Goal: Understand process/instructions: Learn how to perform a task or action

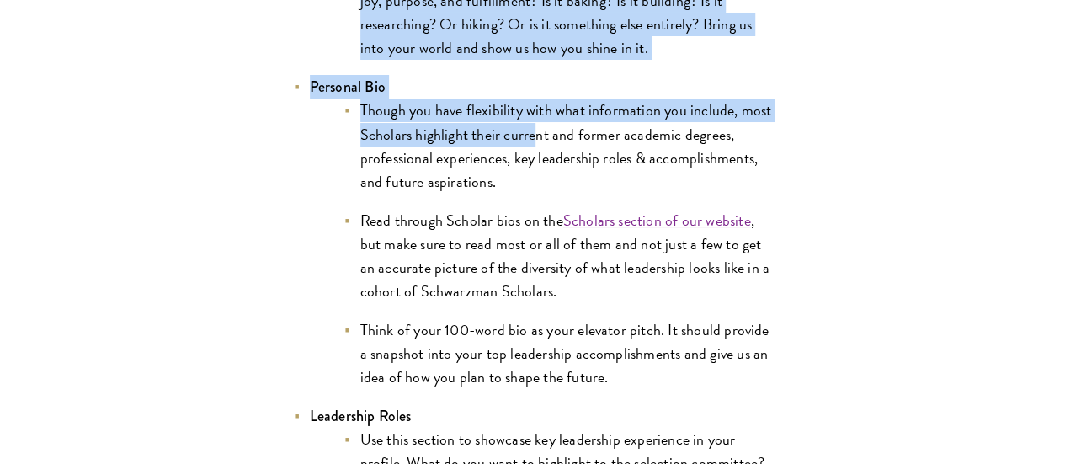
scroll to position [3230, 0]
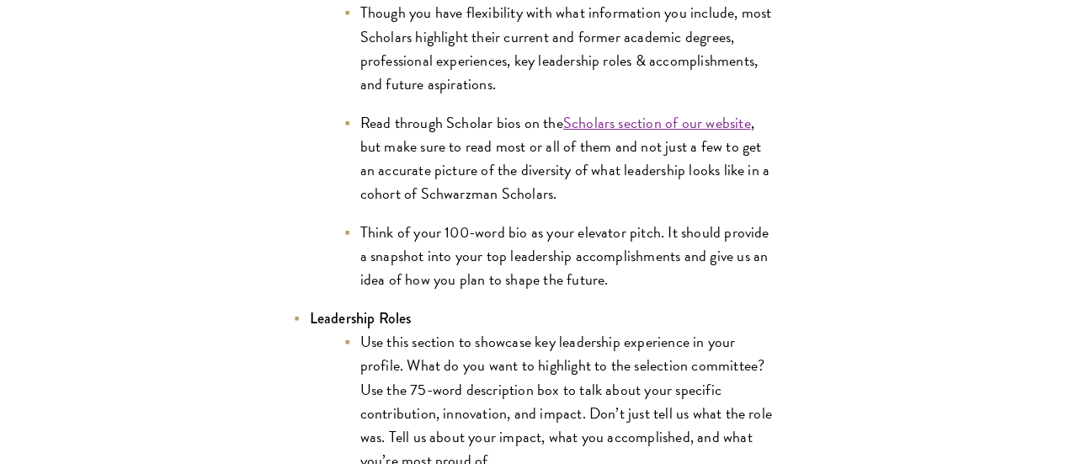
drag, startPoint x: 254, startPoint y: 123, endPoint x: 536, endPoint y: 269, distance: 317.5
copy ul "The optional video introduction is a great way to supplement the leadership nar…"
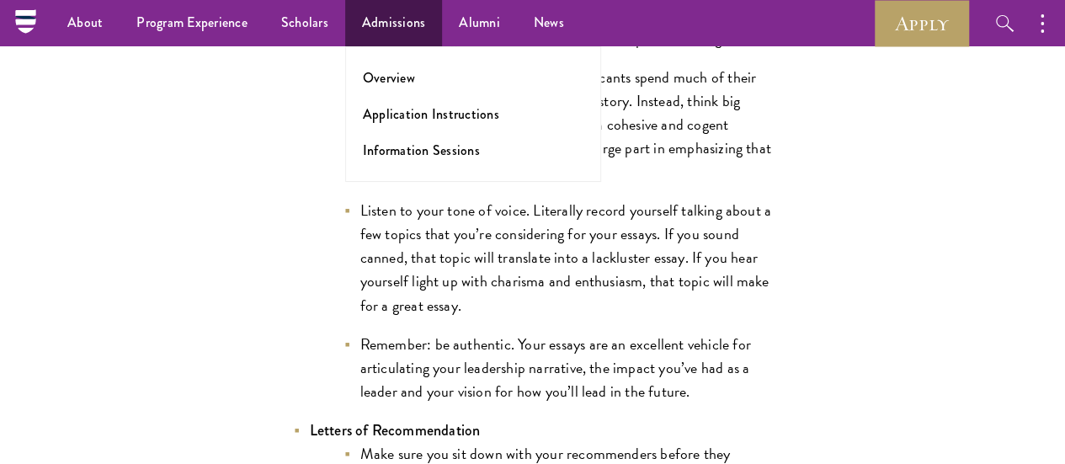
scroll to position [1821, 0]
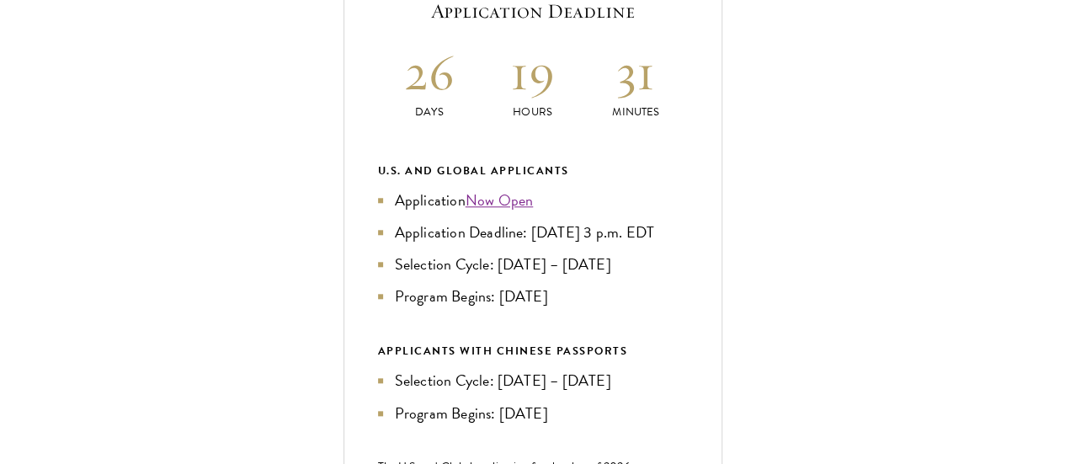
scroll to position [732, 0]
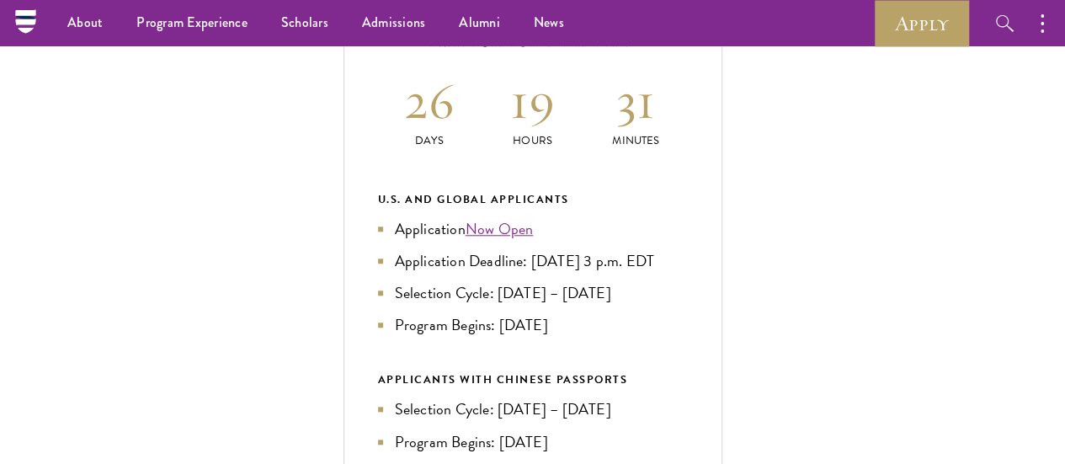
scroll to position [693, 0]
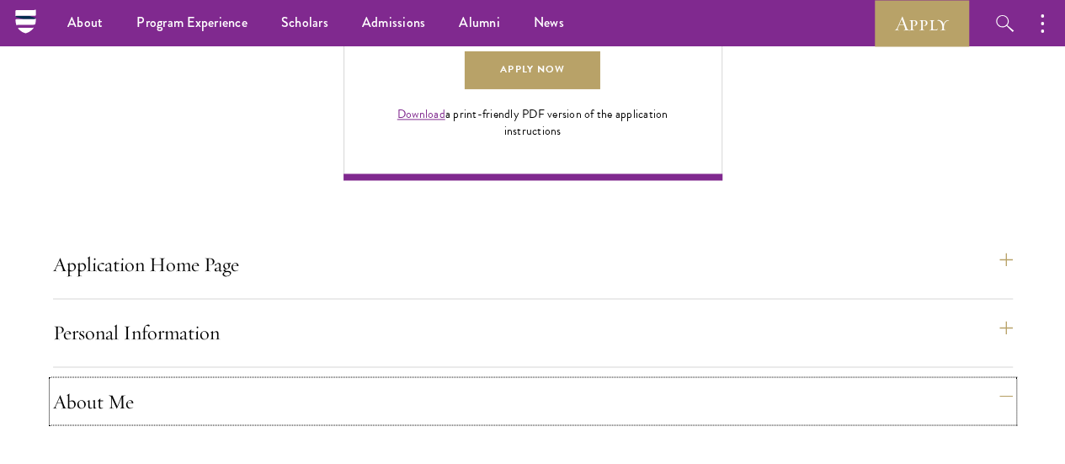
scroll to position [1230, 0]
drag, startPoint x: 136, startPoint y: 132, endPoint x: 313, endPoint y: 296, distance: 241.4
copy p "Video Introduction: Provide a link to your one-minute video introduction. Refer…"
